Goal: Task Accomplishment & Management: Manage account settings

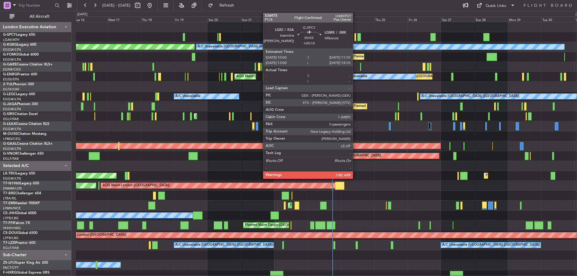
click at [355, 35] on div at bounding box center [355, 37] width 2 height 8
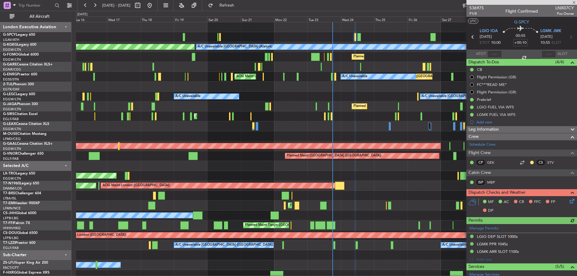
click at [572, 201] on div "MF AC CR FFC FP DP" at bounding box center [521, 206] width 111 height 21
click at [568, 202] on icon at bounding box center [570, 200] width 5 height 5
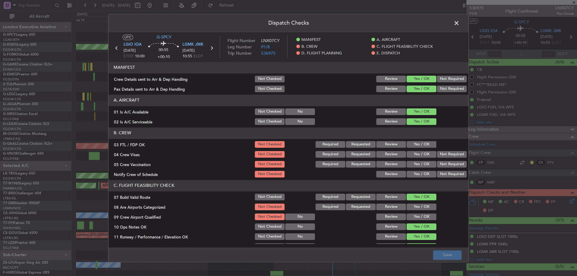
click at [428, 145] on button "Yes / OK" at bounding box center [421, 144] width 30 height 7
drag, startPoint x: 446, startPoint y: 153, endPoint x: 446, endPoint y: 156, distance: 3.3
click at [446, 155] on button "Not Required" at bounding box center [452, 154] width 30 height 7
drag, startPoint x: 446, startPoint y: 163, endPoint x: 424, endPoint y: 176, distance: 25.3
click at [445, 165] on button "Not Required" at bounding box center [452, 164] width 30 height 7
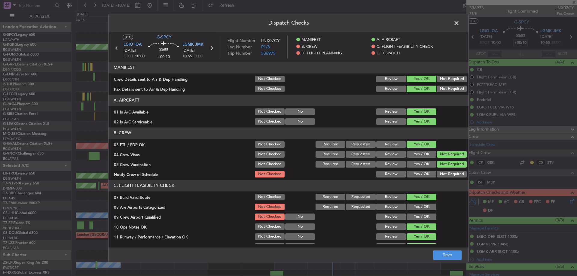
click at [421, 178] on div "Yes / OK" at bounding box center [421, 174] width 30 height 8
drag, startPoint x: 423, startPoint y: 174, endPoint x: 421, endPoint y: 181, distance: 7.4
click at [423, 174] on button "Yes / OK" at bounding box center [421, 174] width 30 height 7
drag, startPoint x: 419, startPoint y: 210, endPoint x: 419, endPoint y: 215, distance: 5.4
click at [419, 210] on div "Yes / OK" at bounding box center [421, 207] width 30 height 8
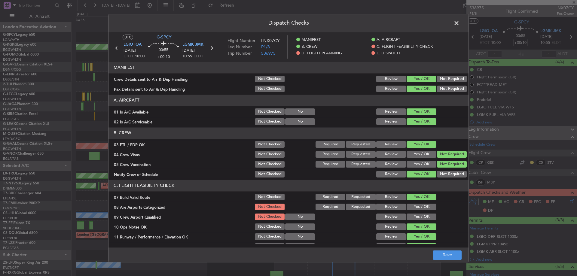
click at [419, 216] on button "Yes / OK" at bounding box center [421, 217] width 30 height 7
click at [422, 206] on button "Yes / OK" at bounding box center [421, 207] width 30 height 7
click at [444, 257] on button "Save" at bounding box center [447, 255] width 29 height 10
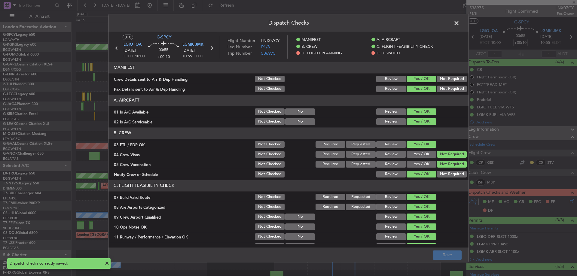
click at [459, 23] on span at bounding box center [459, 25] width 0 height 12
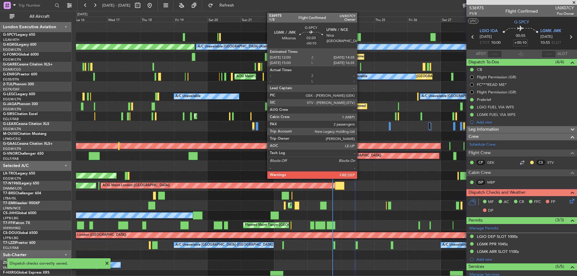
click at [360, 38] on div at bounding box center [359, 37] width 4 height 8
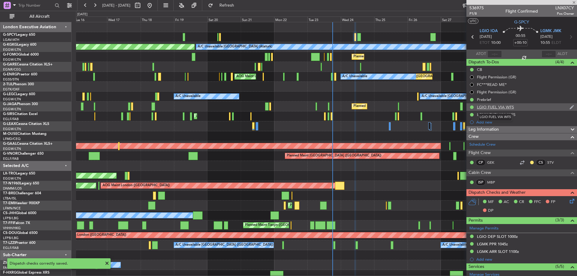
type input "-00:10"
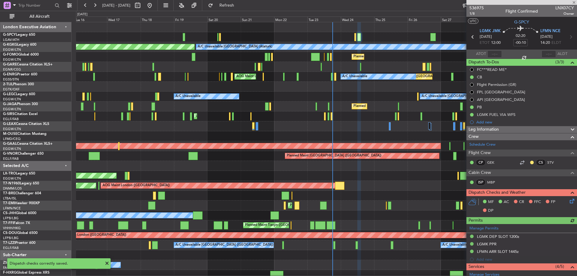
click at [570, 201] on icon at bounding box center [570, 200] width 5 height 5
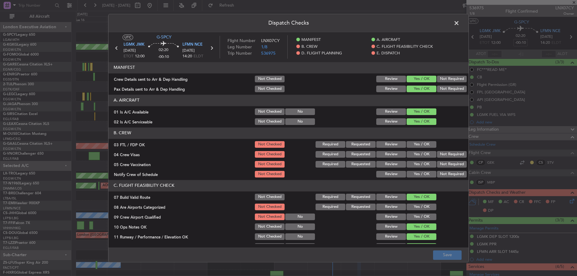
drag, startPoint x: 421, startPoint y: 144, endPoint x: 436, endPoint y: 152, distance: 17.5
click at [422, 144] on button "Yes / OK" at bounding box center [421, 144] width 30 height 7
click at [442, 154] on button "Not Required" at bounding box center [452, 154] width 30 height 7
click at [442, 163] on button "Not Required" at bounding box center [452, 164] width 30 height 7
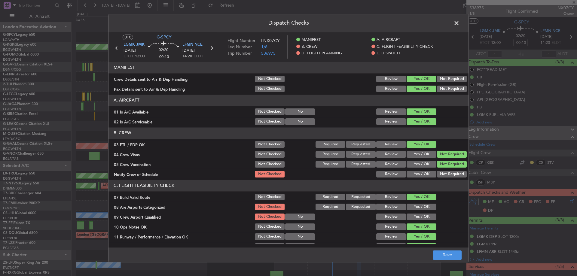
click at [421, 176] on button "Yes / OK" at bounding box center [421, 174] width 30 height 7
click at [416, 205] on button "Yes / OK" at bounding box center [421, 207] width 30 height 7
drag, startPoint x: 417, startPoint y: 217, endPoint x: 431, endPoint y: 240, distance: 26.8
click at [418, 217] on button "Yes / OK" at bounding box center [421, 217] width 30 height 7
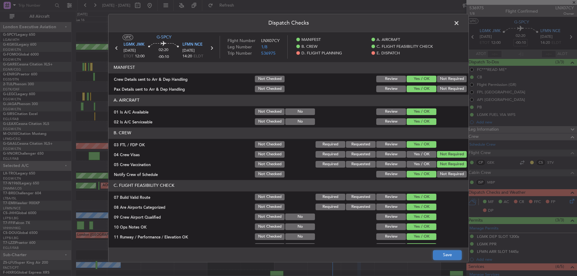
click at [442, 254] on button "Save" at bounding box center [447, 255] width 29 height 10
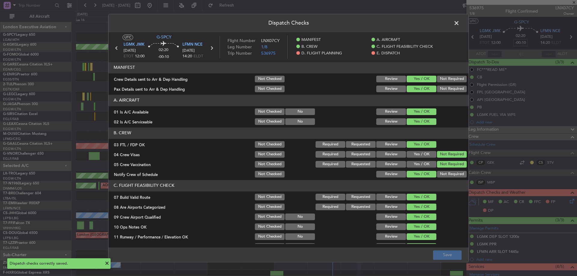
click at [459, 22] on span at bounding box center [459, 25] width 0 height 12
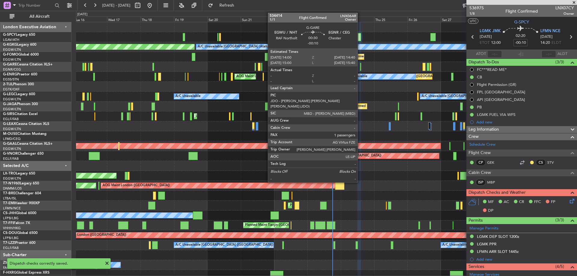
click at [360, 67] on div at bounding box center [360, 67] width 1 height 8
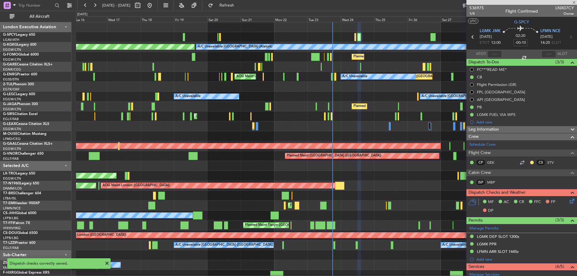
type input "1"
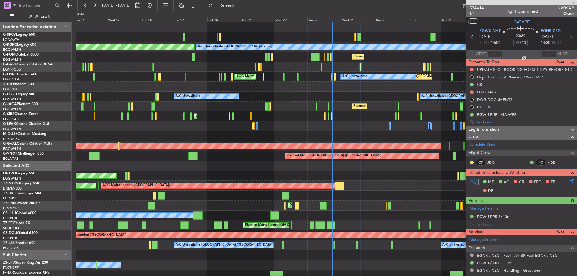
click at [568, 182] on icon at bounding box center [570, 180] width 5 height 5
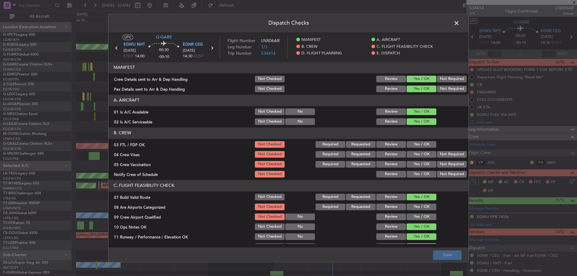
drag, startPoint x: 420, startPoint y: 143, endPoint x: 437, endPoint y: 147, distance: 17.6
click at [422, 143] on button "Yes / OK" at bounding box center [421, 144] width 30 height 7
click at [446, 151] on button "Not Required" at bounding box center [452, 154] width 30 height 7
drag, startPoint x: 443, startPoint y: 166, endPoint x: 440, endPoint y: 169, distance: 4.2
click at [443, 166] on button "Not Required" at bounding box center [452, 164] width 30 height 7
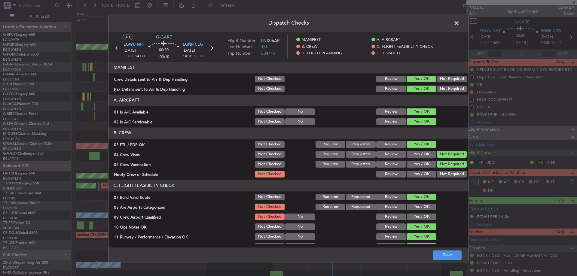
click at [426, 176] on button "Yes / OK" at bounding box center [421, 174] width 30 height 7
click at [418, 210] on button "Yes / OK" at bounding box center [421, 207] width 30 height 7
click at [418, 216] on button "Yes / OK" at bounding box center [421, 217] width 30 height 7
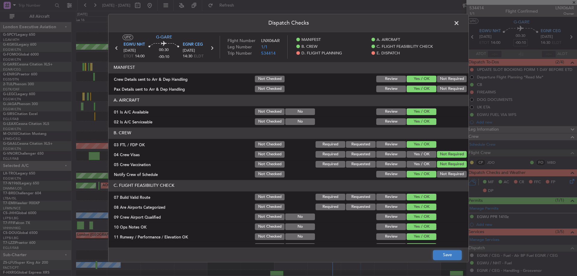
click at [439, 251] on button "Save" at bounding box center [447, 255] width 29 height 10
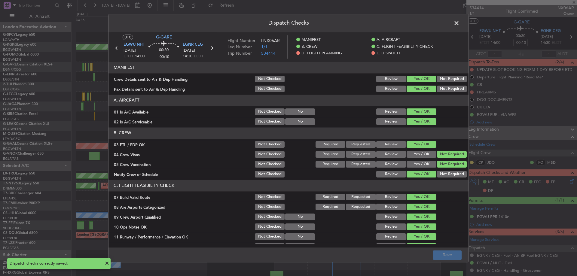
click at [459, 22] on span at bounding box center [459, 25] width 0 height 12
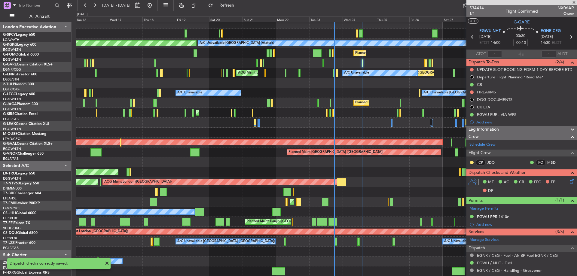
scroll to position [4, 0]
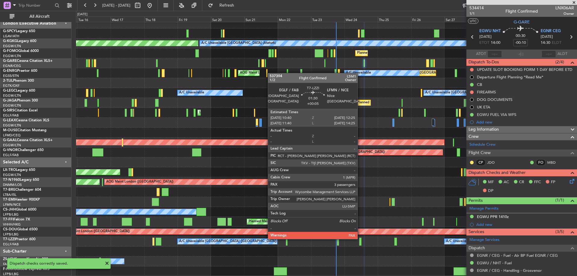
click at [360, 238] on div at bounding box center [360, 242] width 3 height 8
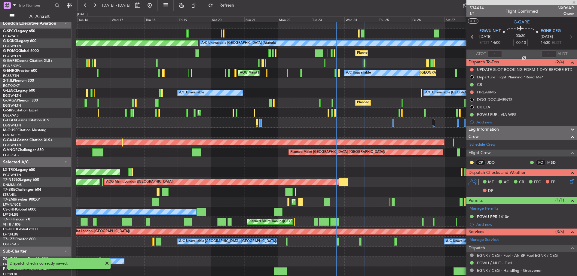
type input "+00:05"
type input "3"
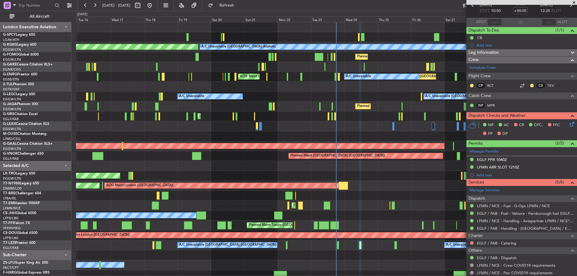
scroll to position [90, 0]
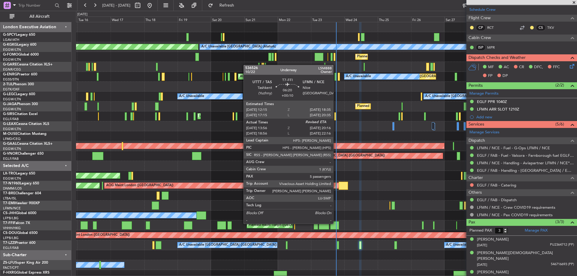
click at [336, 223] on div at bounding box center [334, 225] width 9 height 8
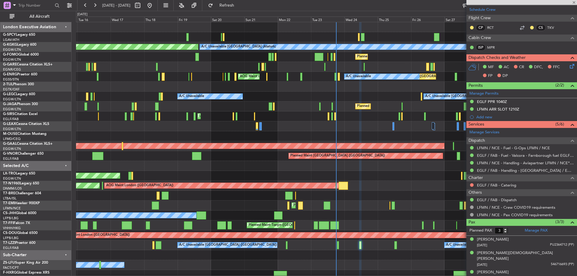
type input "+00:10"
type input "13:56"
type input "5"
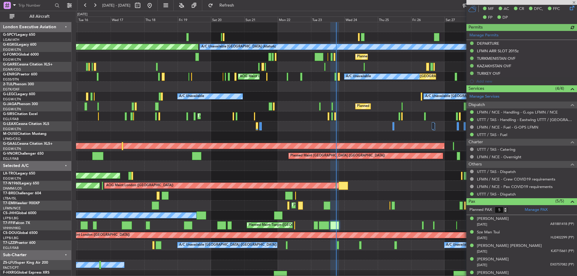
scroll to position [169, 0]
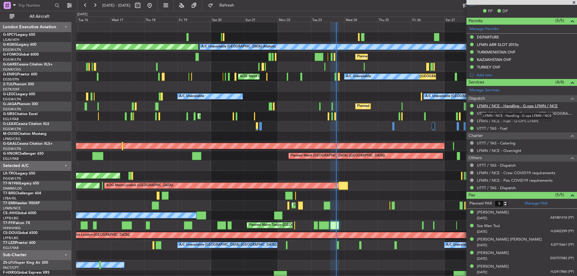
click at [521, 106] on link "LFMN / NCE - Handling - G.ops LFMN / NCE" at bounding box center [517, 105] width 81 height 5
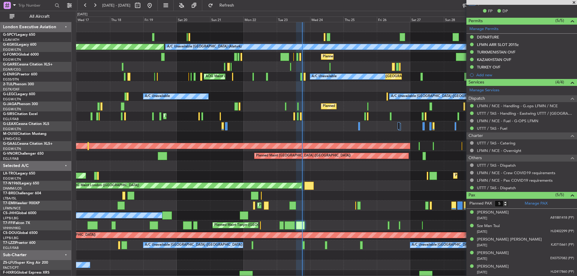
click at [348, 176] on div "AOG Maint [GEOGRAPHIC_DATA] (Ataturk) A/C Unavailable [GEOGRAPHIC_DATA] (Atatur…" at bounding box center [326, 151] width 500 height 258
